Goal: Find specific page/section: Find specific page/section

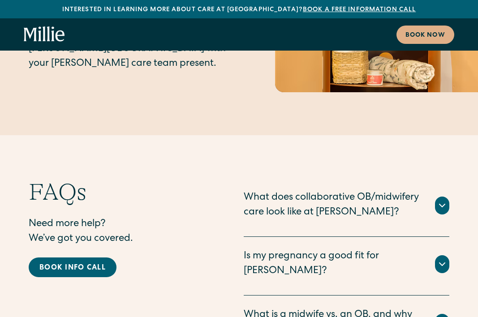
scroll to position [4774, 0]
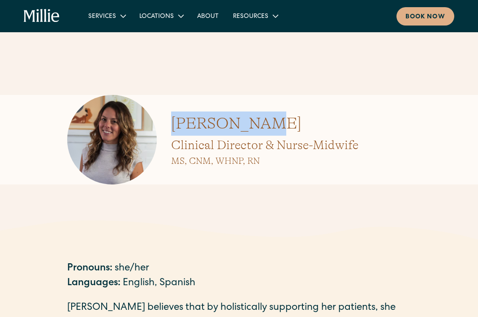
drag, startPoint x: 258, startPoint y: 125, endPoint x: 175, endPoint y: 126, distance: 82.5
click at [175, 126] on h1 "[PERSON_NAME]" at bounding box center [264, 124] width 187 height 24
copy h1 "[PERSON_NAME]"
